Goal: Navigation & Orientation: Understand site structure

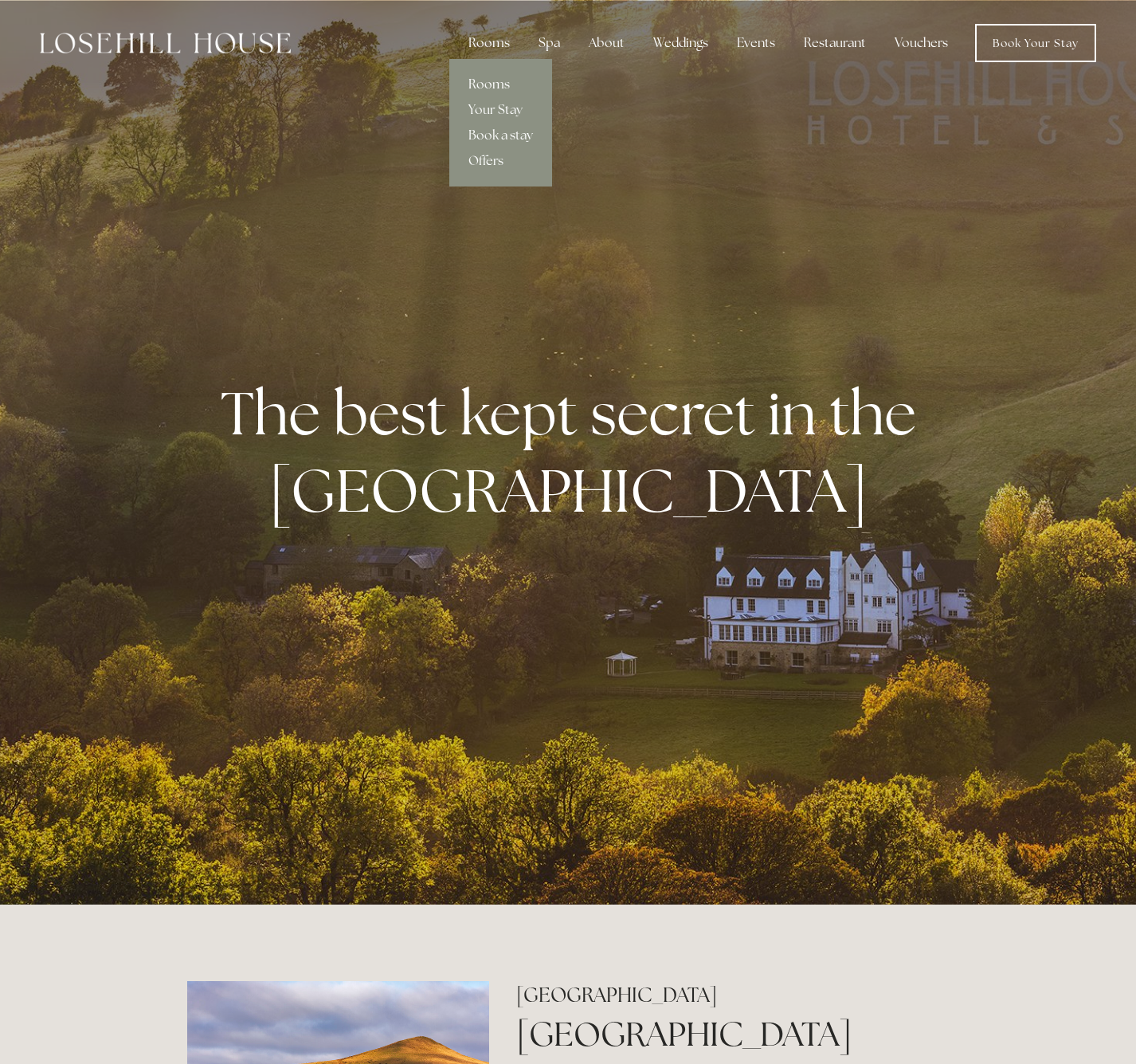
click at [505, 81] on link "Rooms" at bounding box center [500, 84] width 103 height 26
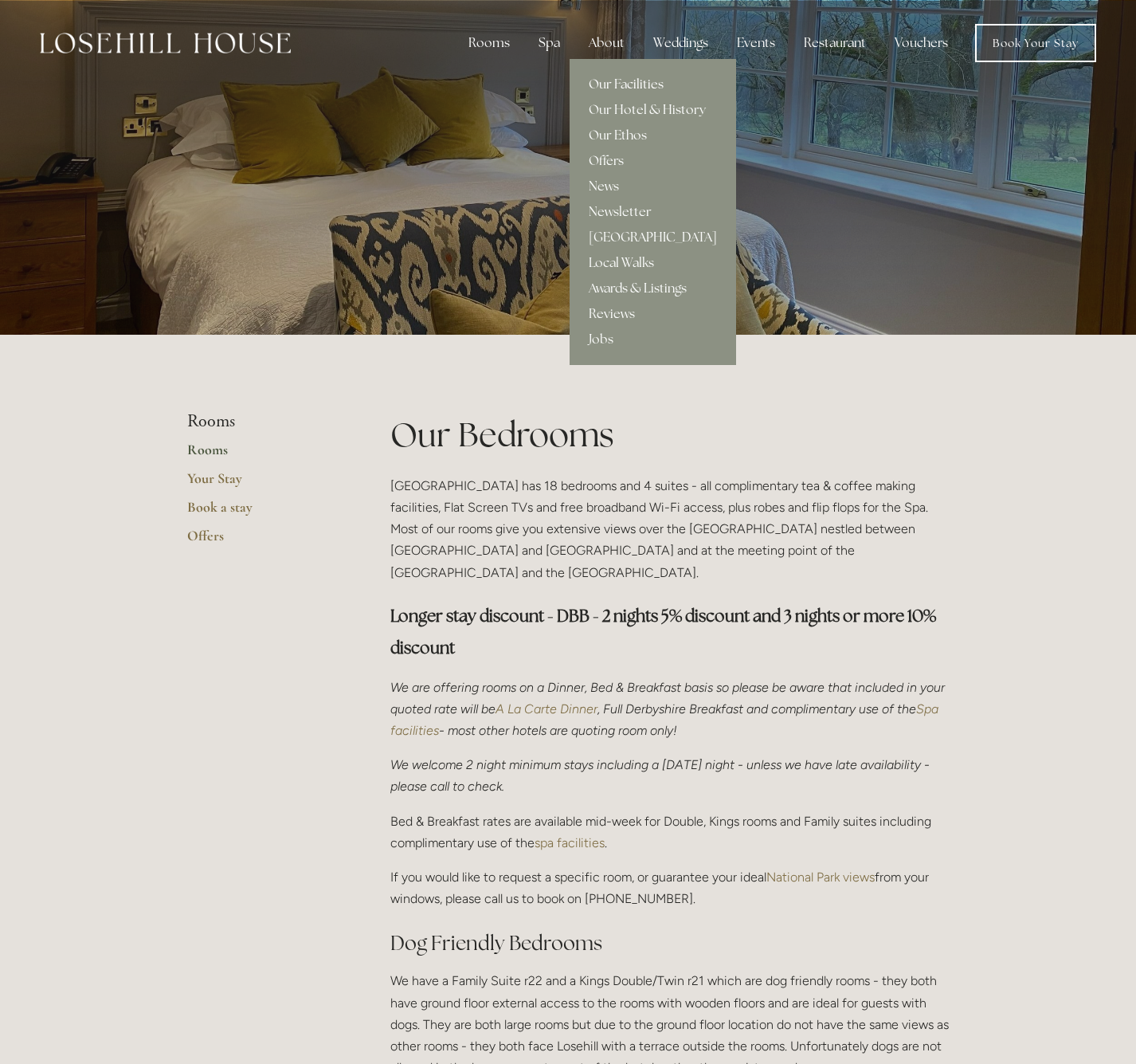
click at [608, 81] on link "Our Facilities" at bounding box center [653, 84] width 166 height 26
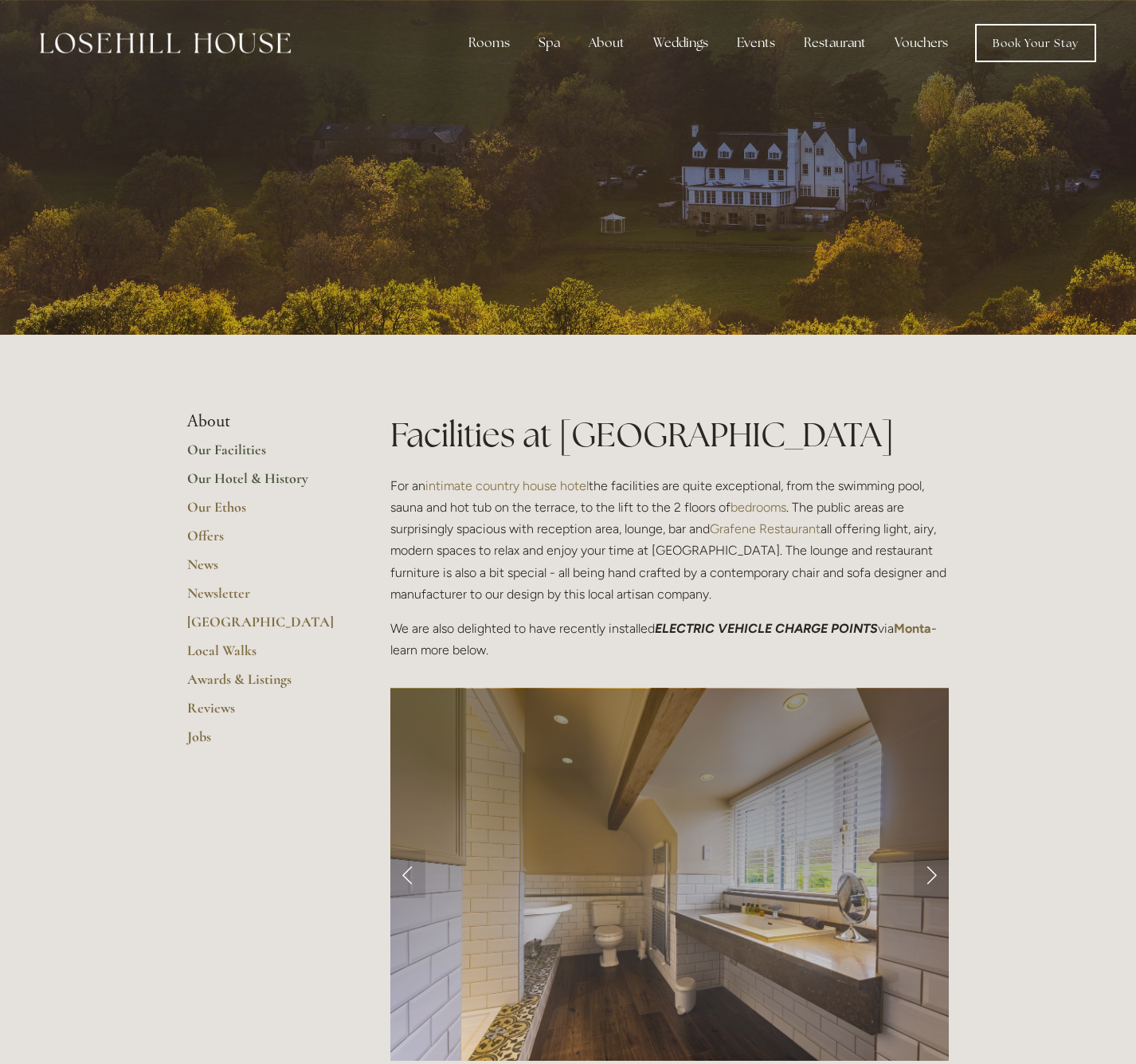
click at [243, 475] on link "Our Hotel & History" at bounding box center [263, 483] width 152 height 29
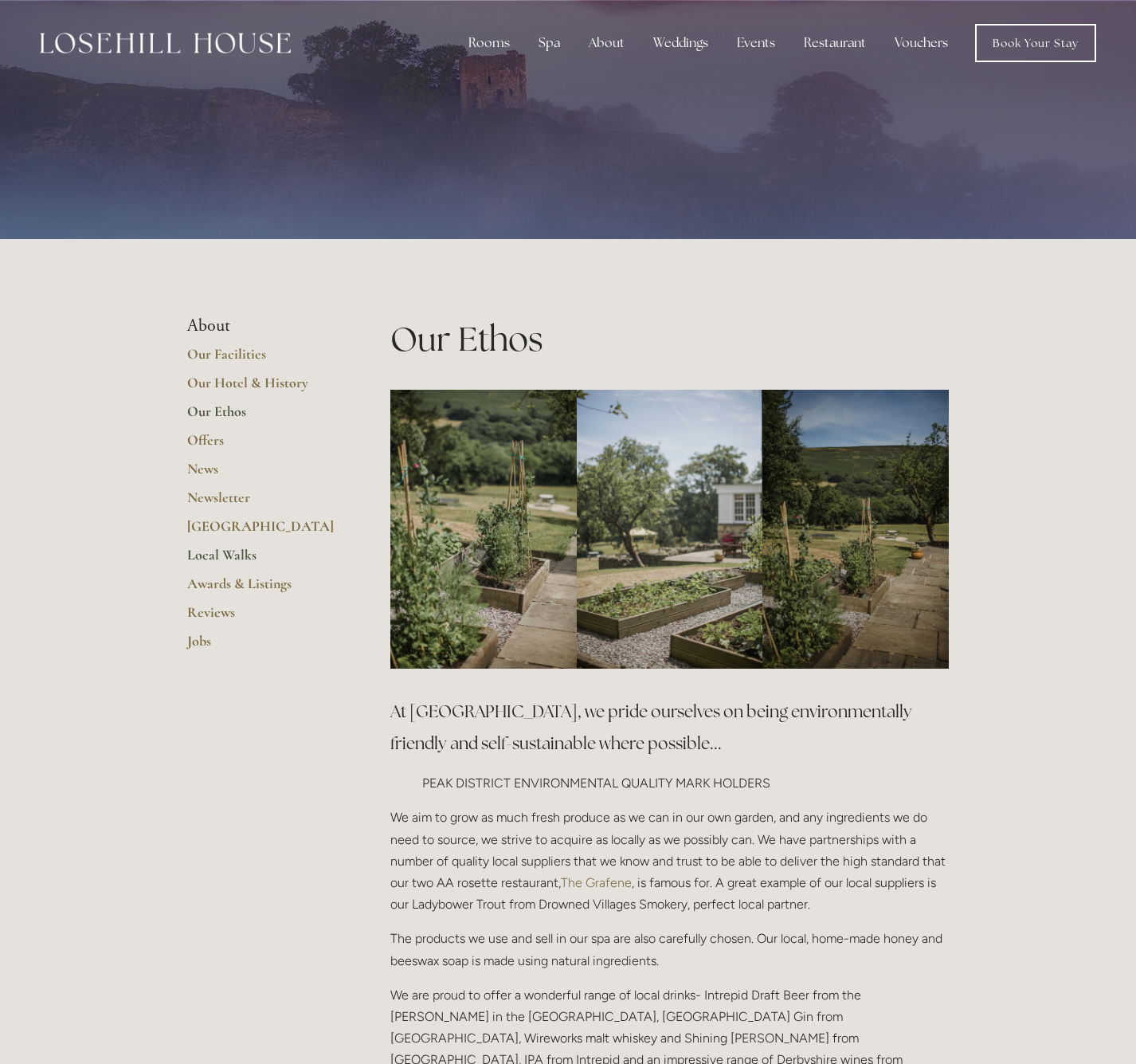
click at [210, 549] on link "Local Walks" at bounding box center [263, 560] width 152 height 29
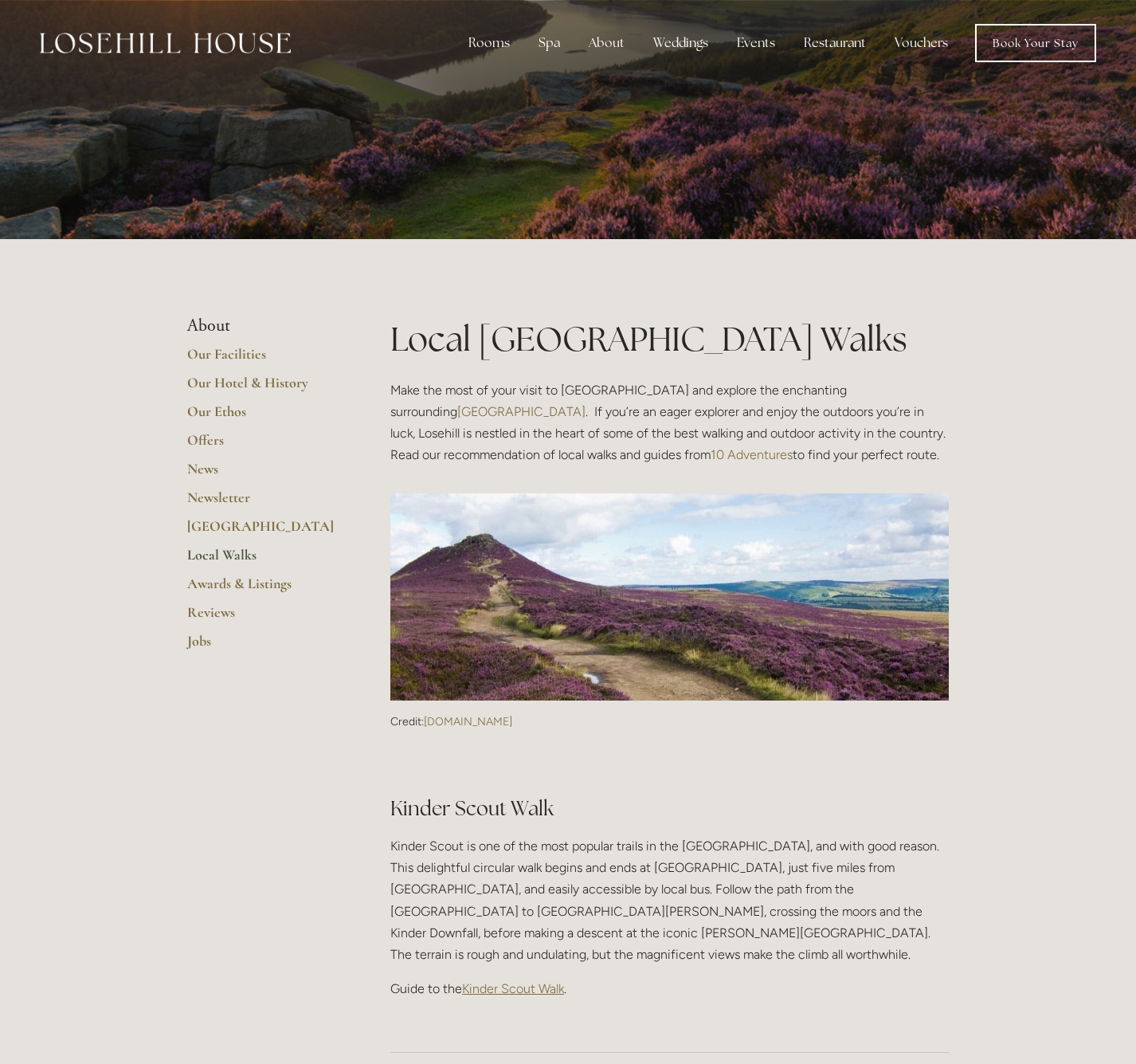
click at [244, 38] on img at bounding box center [165, 43] width 251 height 21
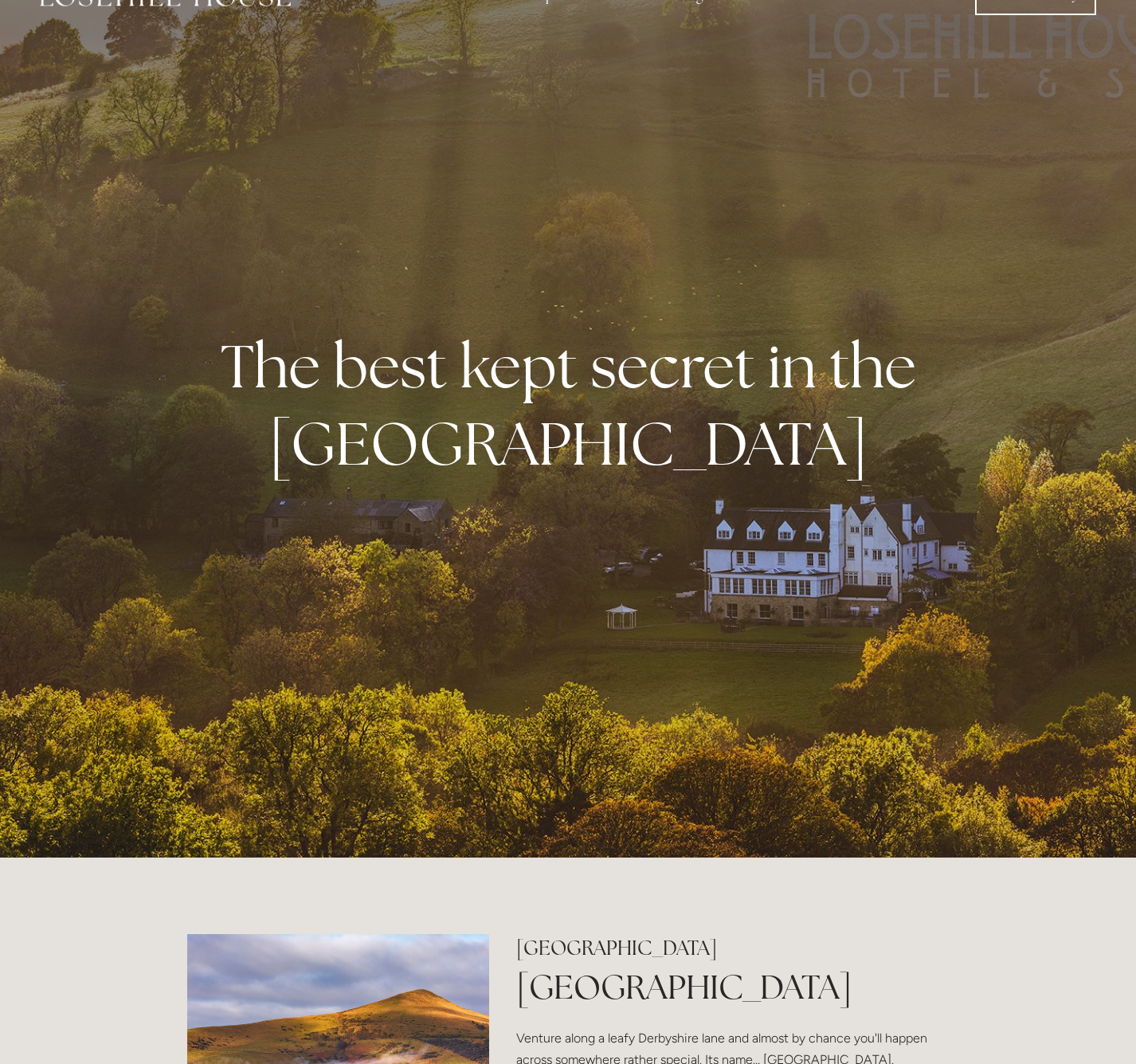
scroll to position [37, 0]
